Goal: Task Accomplishment & Management: Use online tool/utility

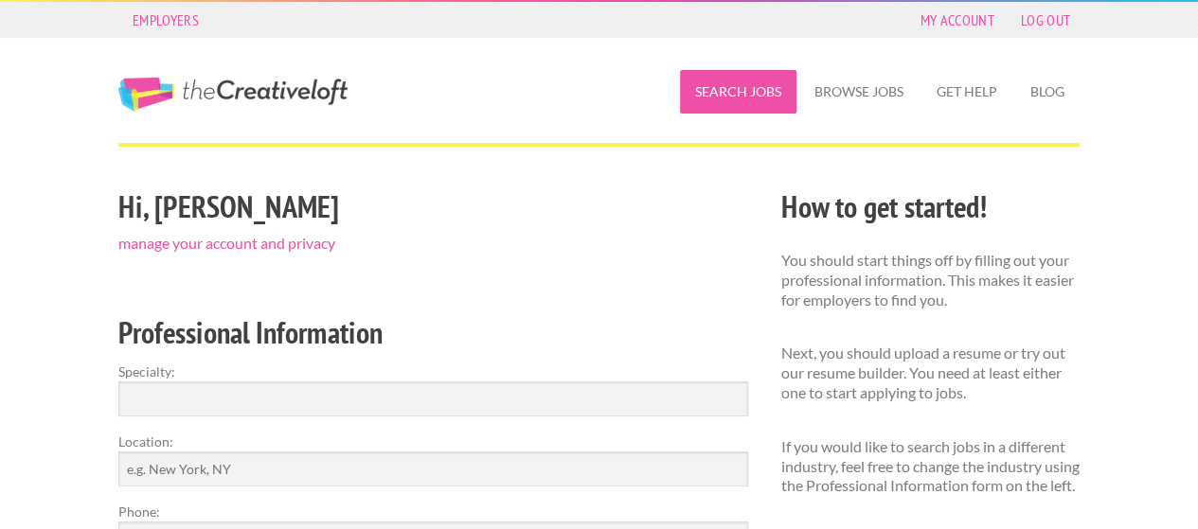
click at [762, 95] on link "Search Jobs" at bounding box center [738, 92] width 116 height 44
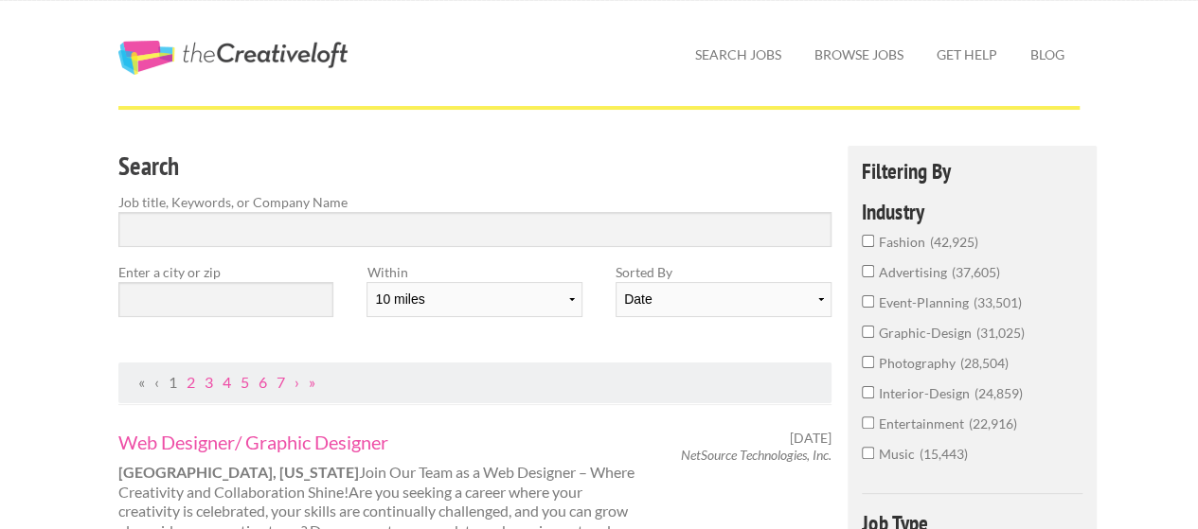
scroll to position [95, 0]
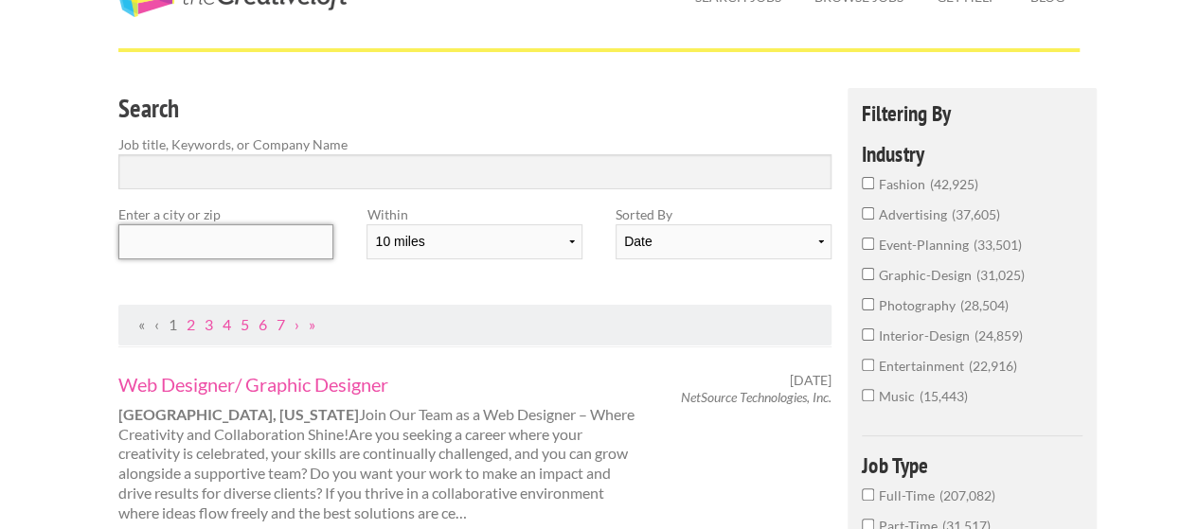
click at [258, 242] on input "text" at bounding box center [225, 241] width 215 height 35
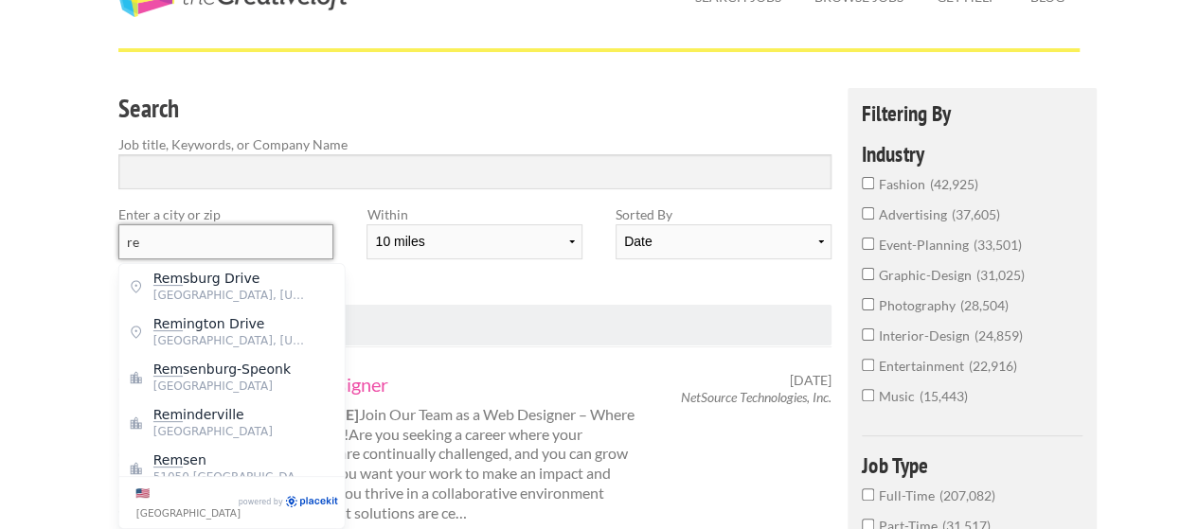
type input "r"
type input "u"
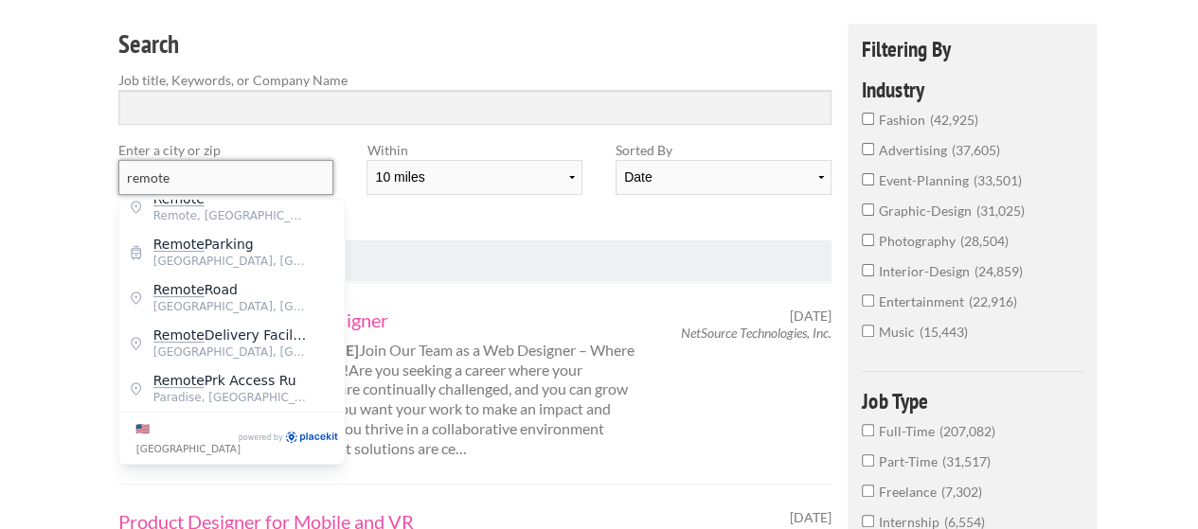
scroll to position [189, 0]
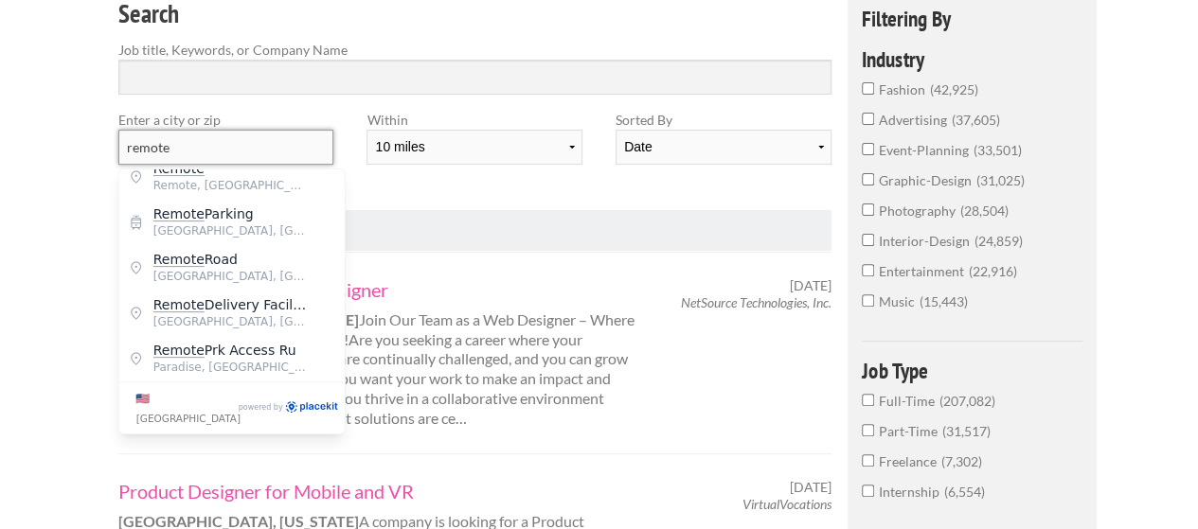
type input "remote"
click at [145, 400] on label "[GEOGRAPHIC_DATA]" at bounding box center [185, 408] width 99 height 40
click at [130, 389] on input "[GEOGRAPHIC_DATA]" at bounding box center [129, 388] width 1 height 1
checkbox input "true"
type input "[GEOGRAPHIC_DATA]"
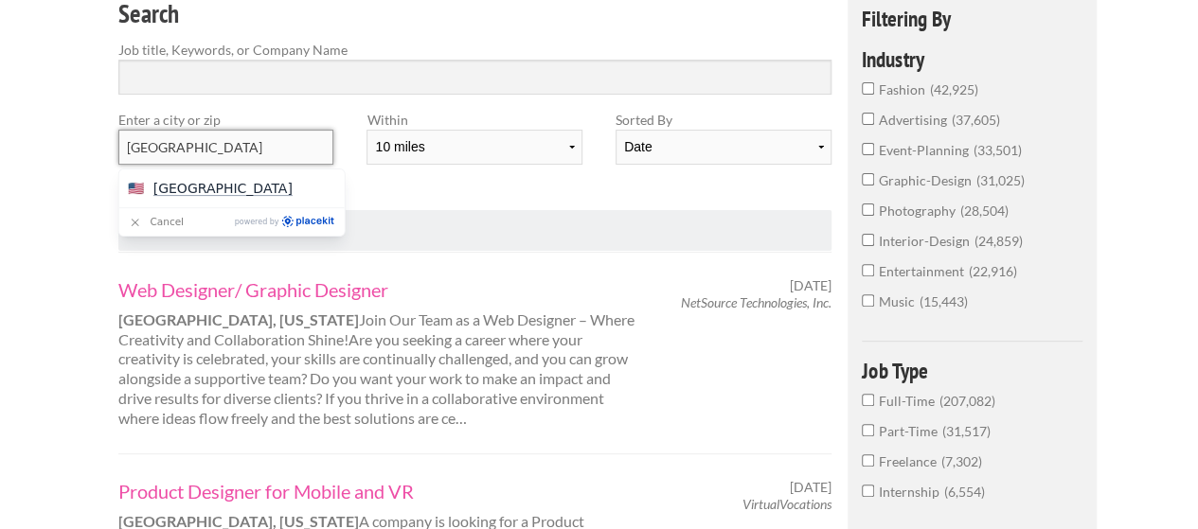
scroll to position [0, 0]
click at [566, 187] on div "Search Job title, Keywords, or Company Name Enter a city or zip [GEOGRAPHIC_DAT…" at bounding box center [475, 101] width 746 height 217
click at [280, 75] on input "Search" at bounding box center [474, 77] width 713 height 35
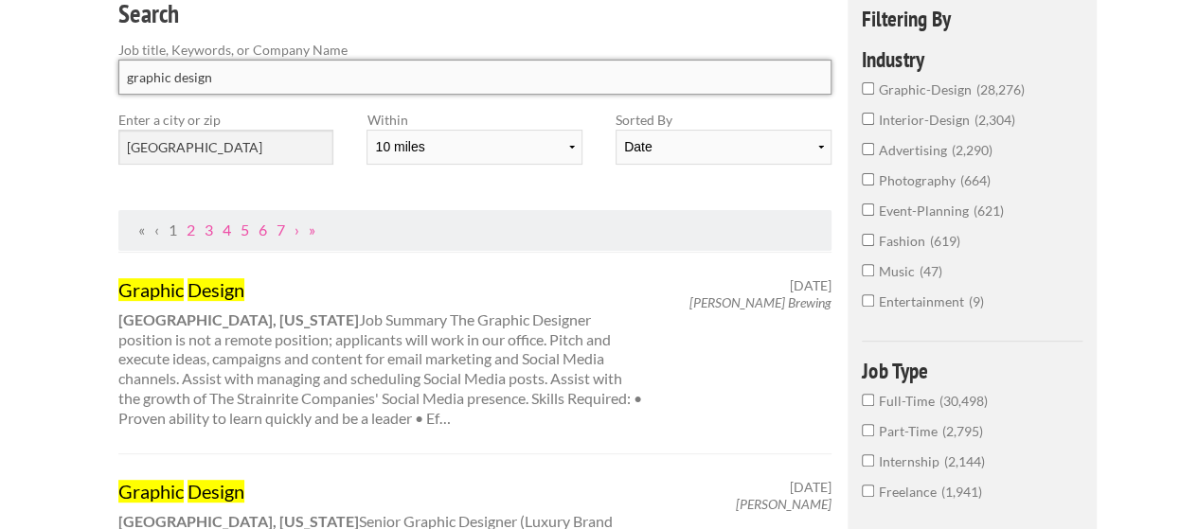
type input "graphic design"
click button "submit" at bounding box center [0, 0] width 0 height 0
click at [869, 401] on input "Full-Time 30,498" at bounding box center [868, 400] width 12 height 12
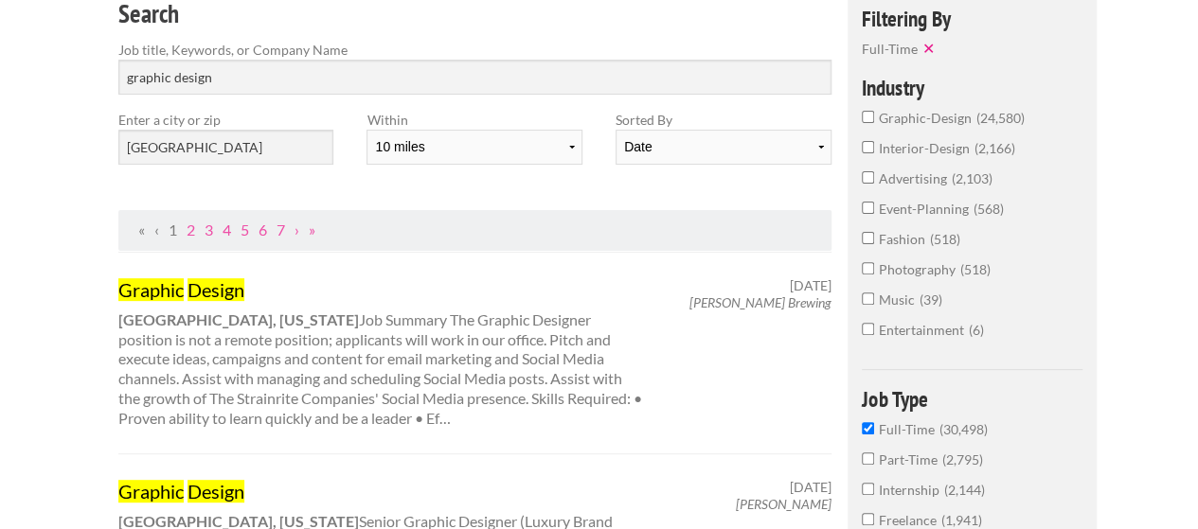
click at [868, 117] on input "graphic-design 24,580" at bounding box center [868, 117] width 12 height 12
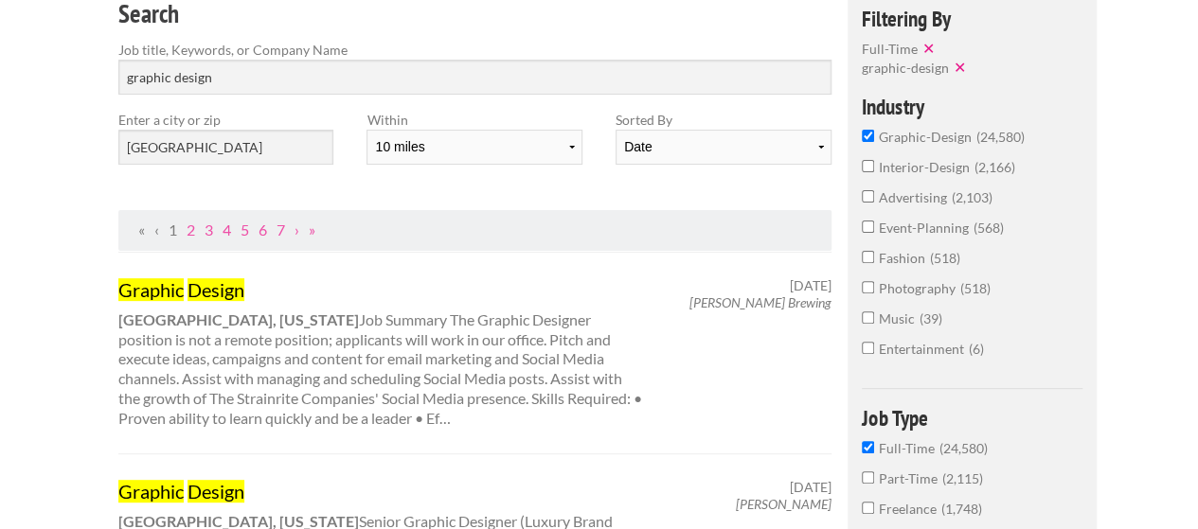
click at [867, 294] on input "photography 518" at bounding box center [868, 287] width 12 height 12
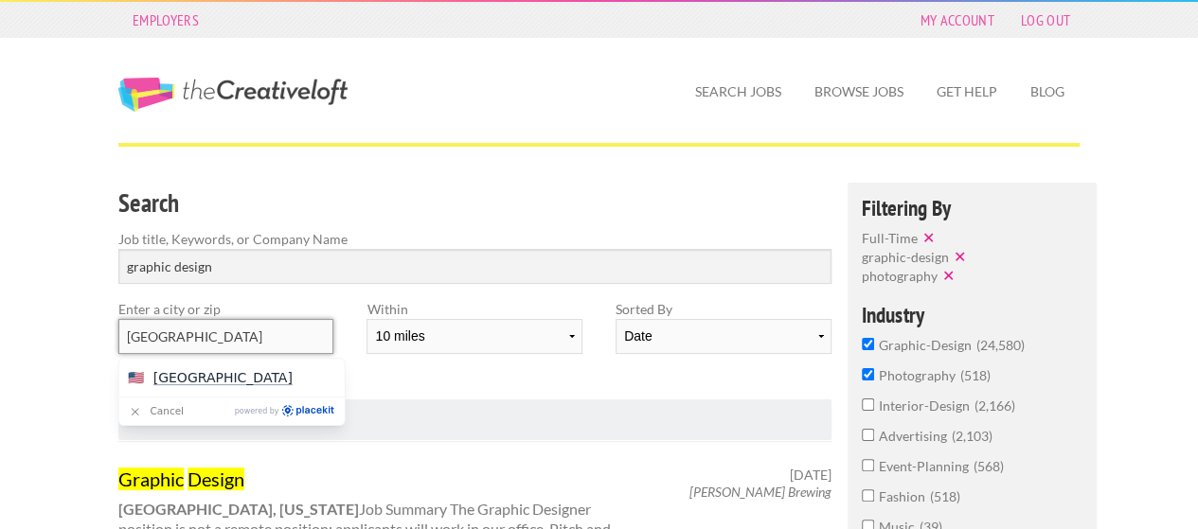
drag, startPoint x: 286, startPoint y: 338, endPoint x: 0, endPoint y: 217, distance: 310.7
drag, startPoint x: 212, startPoint y: 340, endPoint x: 59, endPoint y: 319, distance: 154.8
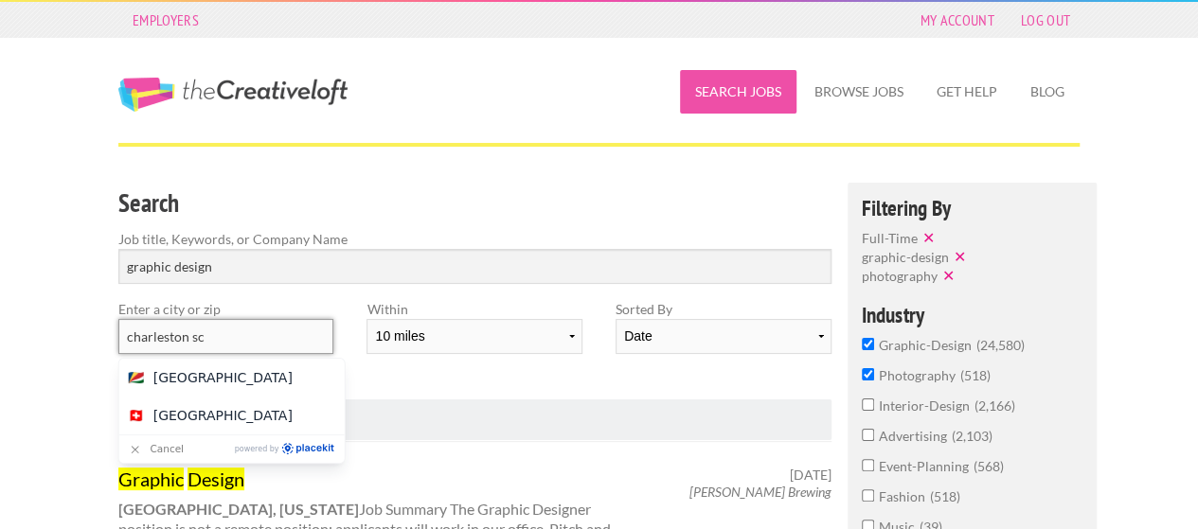
type input "charleston sc"
click at [775, 92] on link "Search Jobs" at bounding box center [738, 92] width 116 height 44
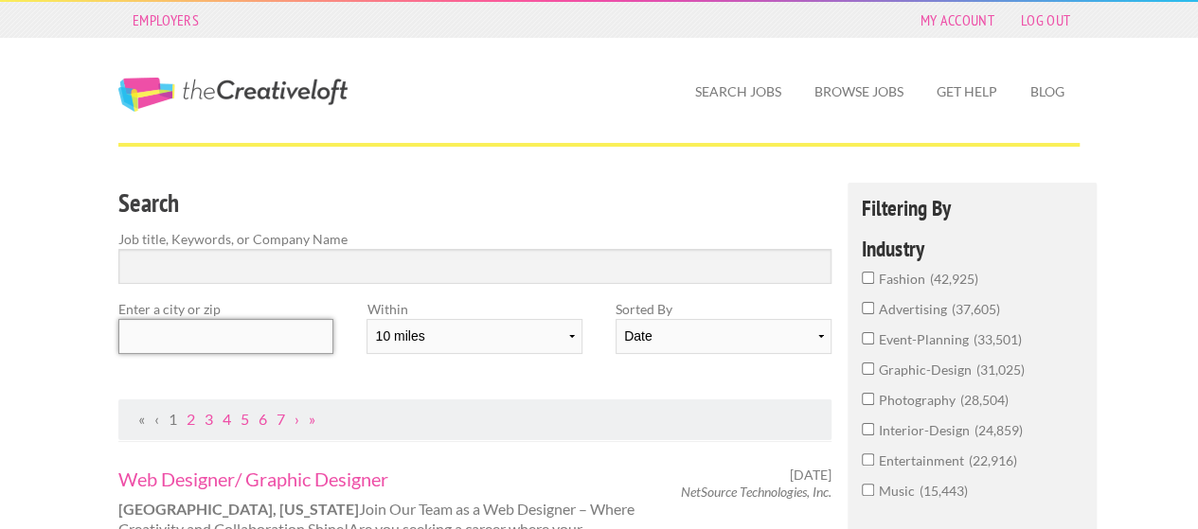
click at [282, 330] on input "text" at bounding box center [225, 336] width 215 height 35
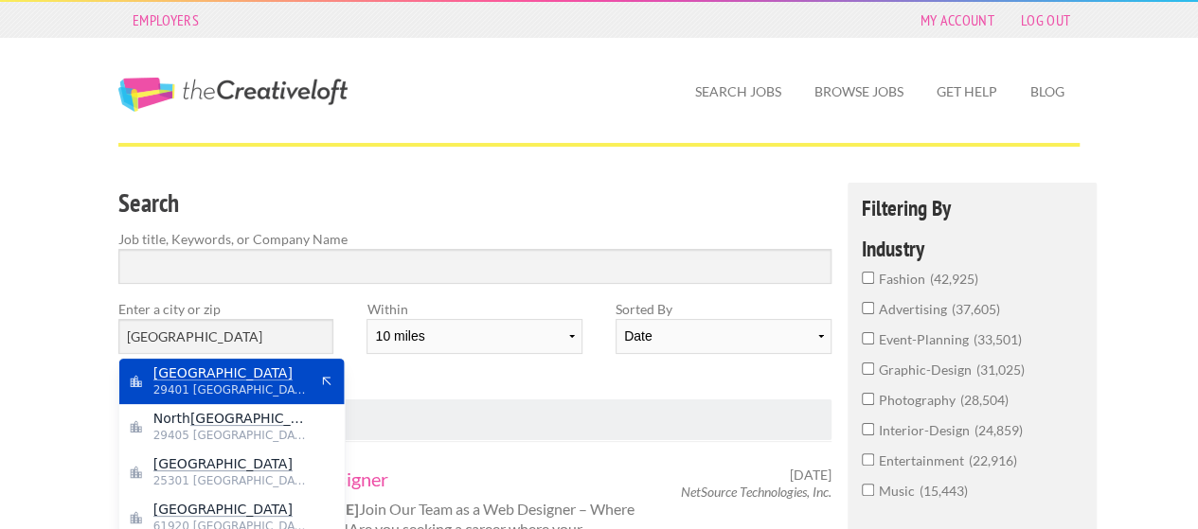
click at [199, 383] on span "29401 United States of America" at bounding box center [230, 390] width 155 height 17
type input "Charleston"
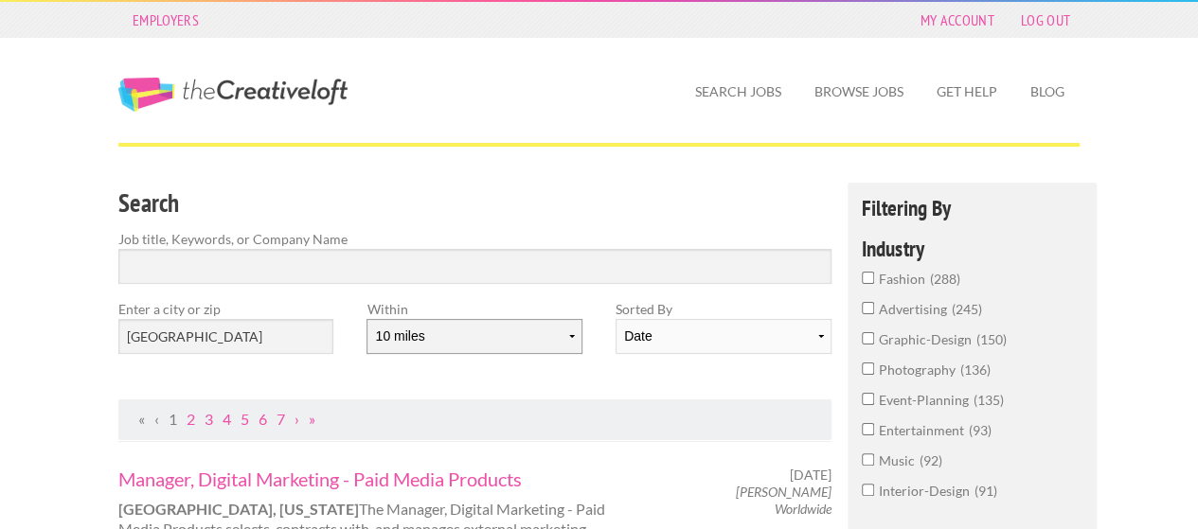
click at [500, 336] on select "10 miles 20 miles 50 miles 100 miles 200 miles 300 miles 400 miles 500 miles" at bounding box center [474, 336] width 215 height 35
select select "20"
click at [367, 319] on select "10 miles 20 miles 50 miles 100 miles 200 miles 300 miles 400 miles 500 miles" at bounding box center [474, 336] width 215 height 35
click at [869, 343] on input "graphic-design 153" at bounding box center [868, 338] width 12 height 12
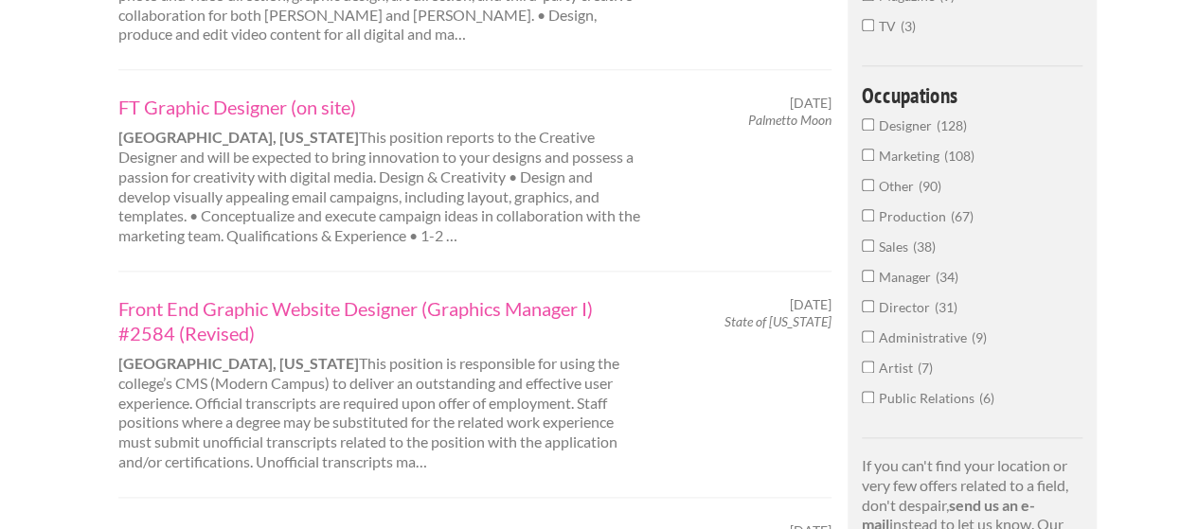
scroll to position [1137, 0]
